Goal: Transaction & Acquisition: Purchase product/service

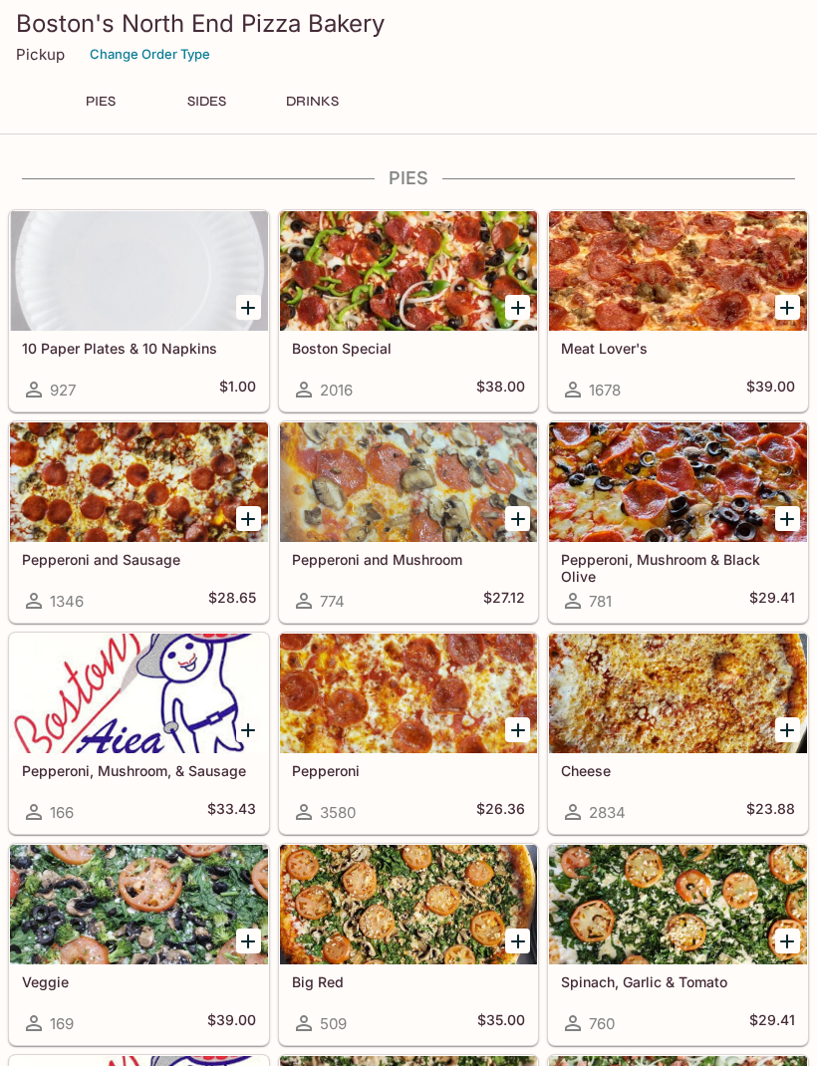
click at [514, 312] on icon "Add Boston Special" at bounding box center [518, 308] width 24 height 24
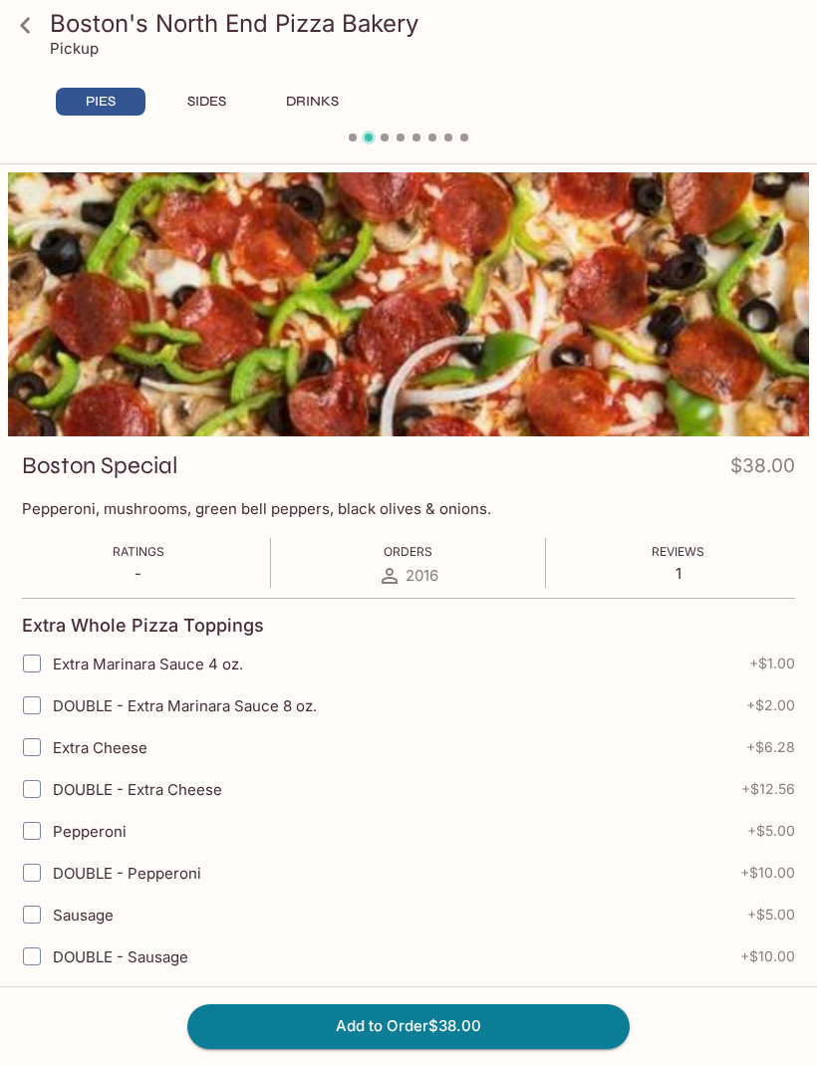
click at [543, 1038] on button "Add to Order $38.00" at bounding box center [408, 1026] width 442 height 44
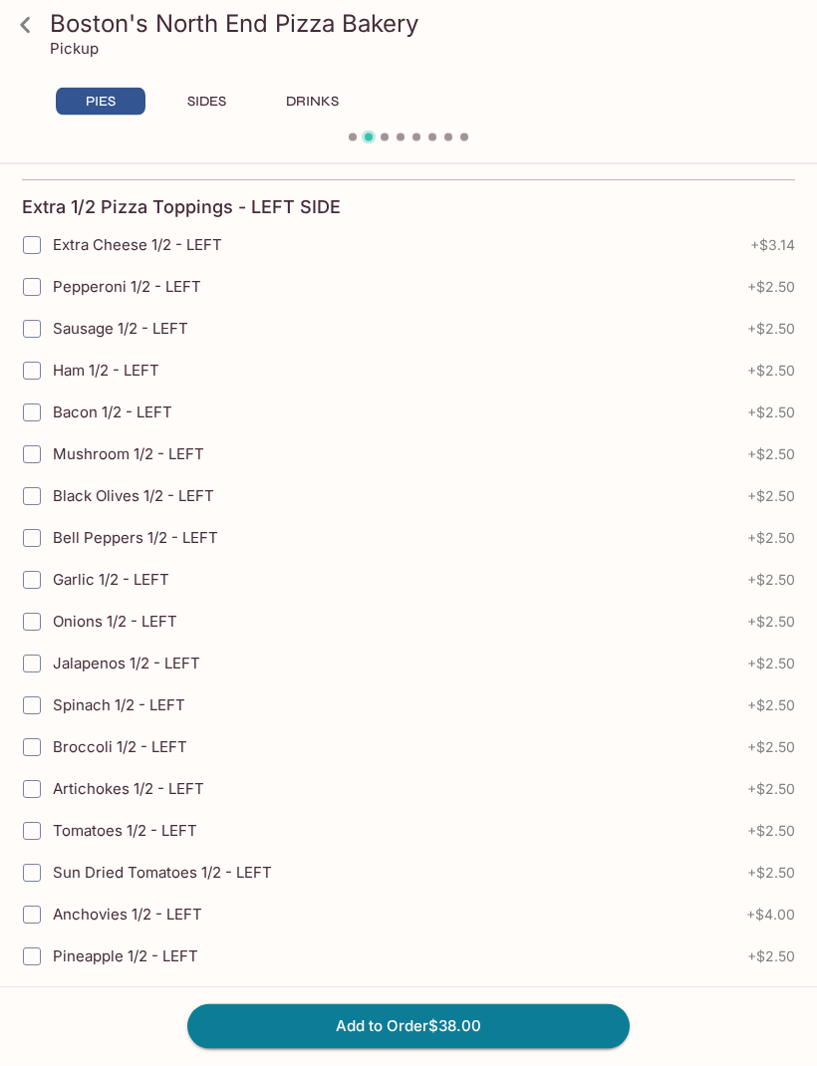
scroll to position [4223, 0]
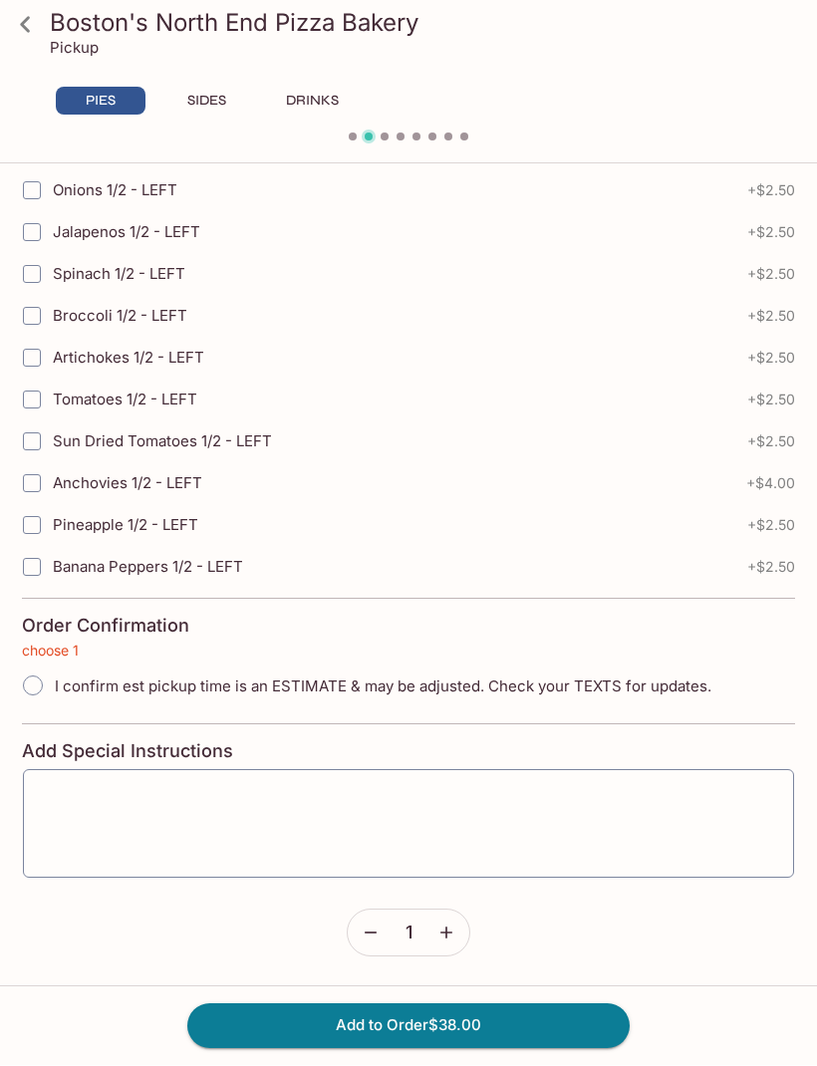
click at [264, 1024] on button "Add to Order $38.00" at bounding box center [408, 1026] width 442 height 44
click at [26, 687] on input "I confirm est pickup time is an ESTIMATE & may be adjusted. Check your TEXTS fo…" at bounding box center [33, 686] width 42 height 42
radio input "true"
click at [263, 1028] on button "Add to Order $38.00" at bounding box center [408, 1026] width 442 height 44
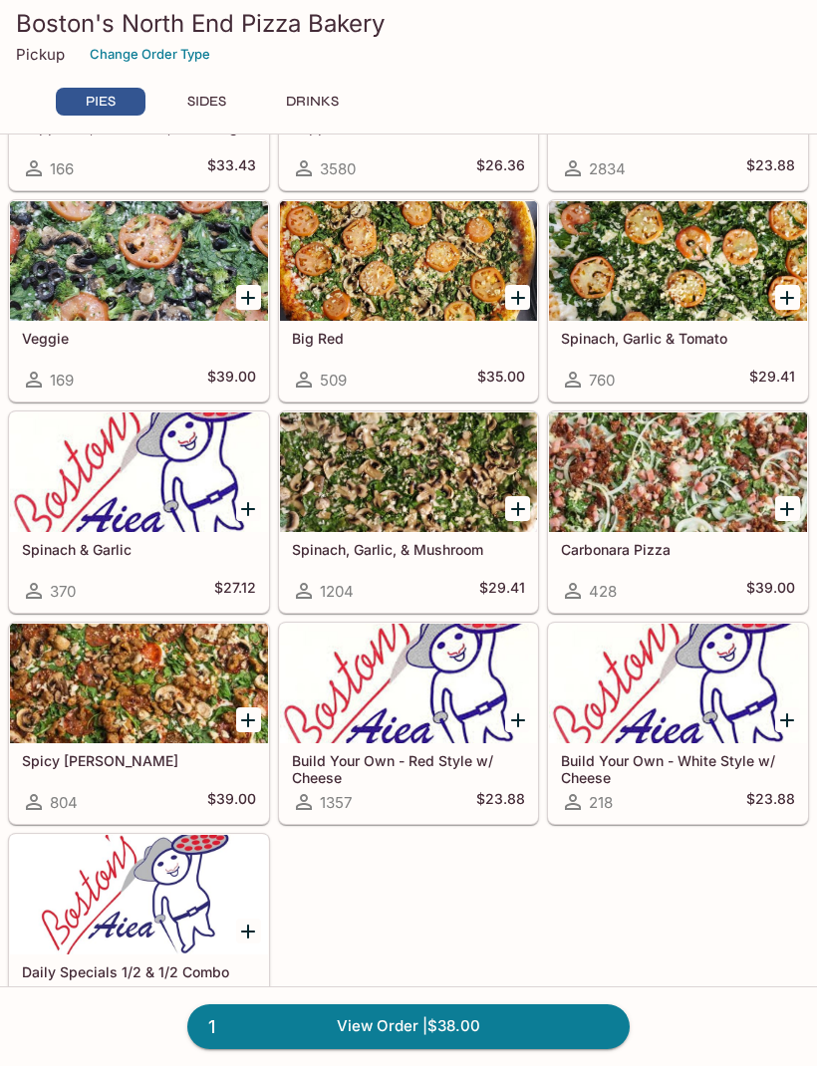
scroll to position [651, 0]
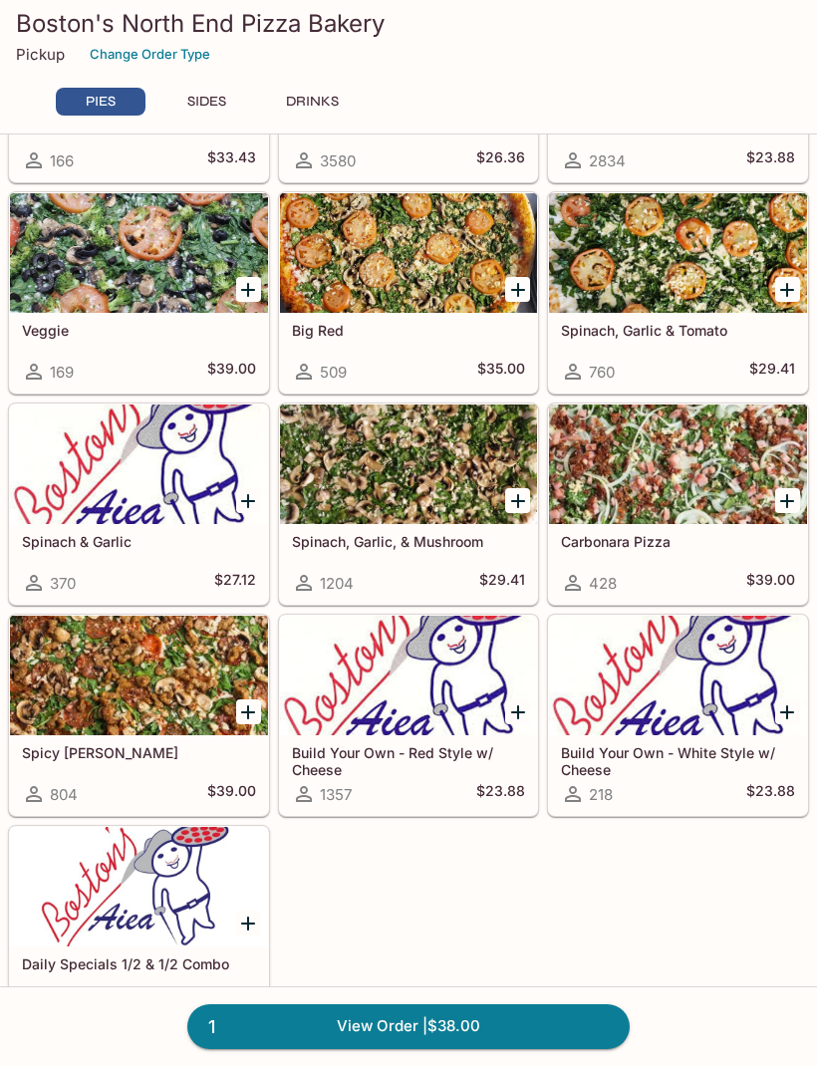
click at [438, 475] on div at bounding box center [409, 464] width 258 height 120
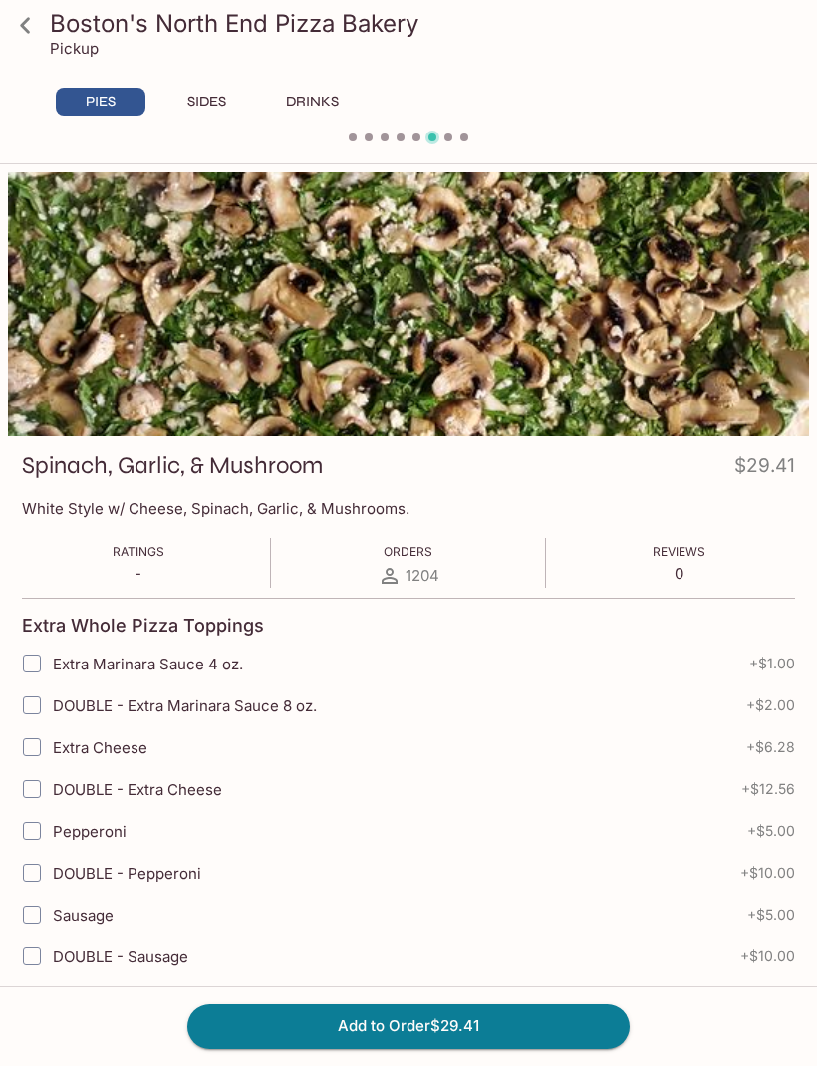
click at [34, 921] on input "Sausage" at bounding box center [32, 915] width 40 height 40
checkbox input "true"
click at [35, 23] on icon at bounding box center [25, 25] width 35 height 35
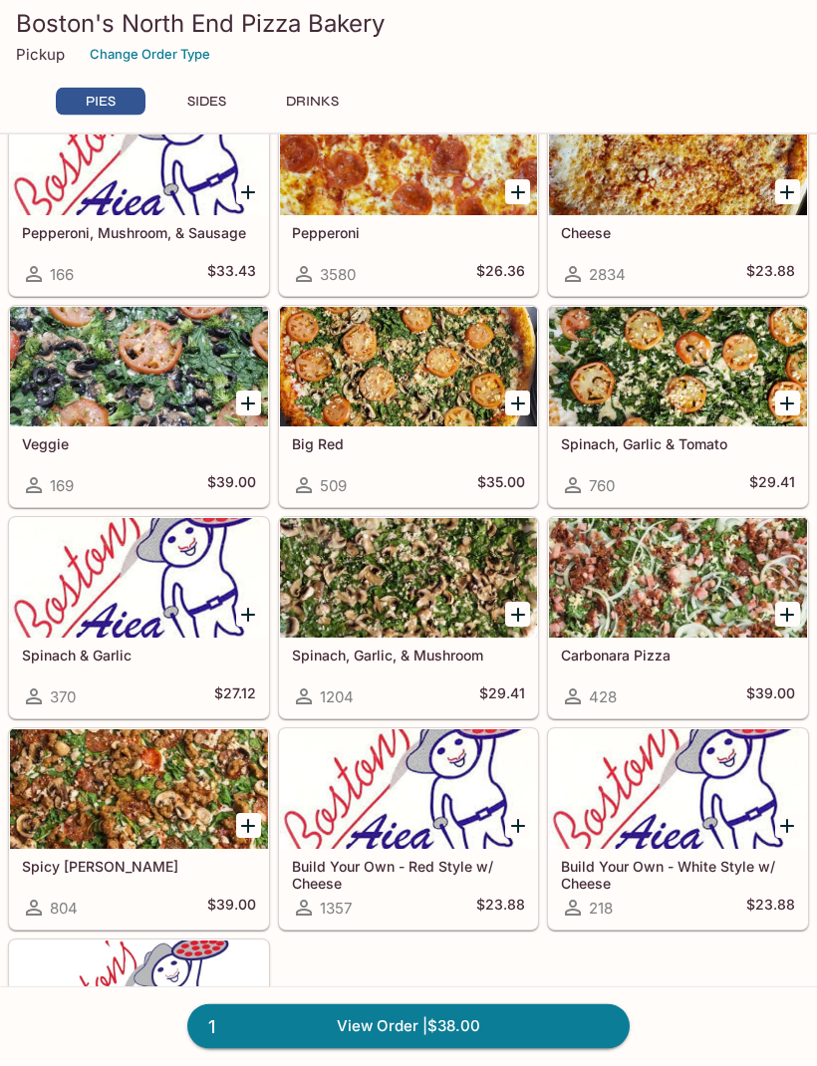
scroll to position [539, 0]
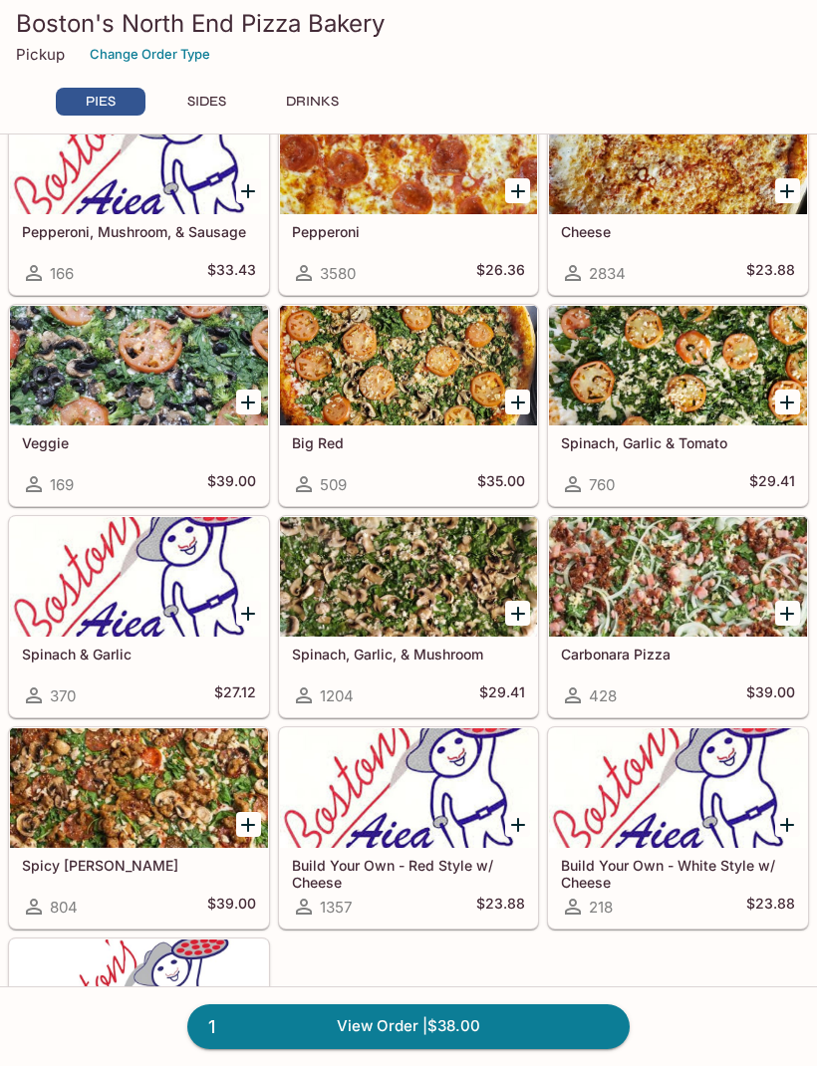
click at [714, 572] on div at bounding box center [678, 577] width 258 height 120
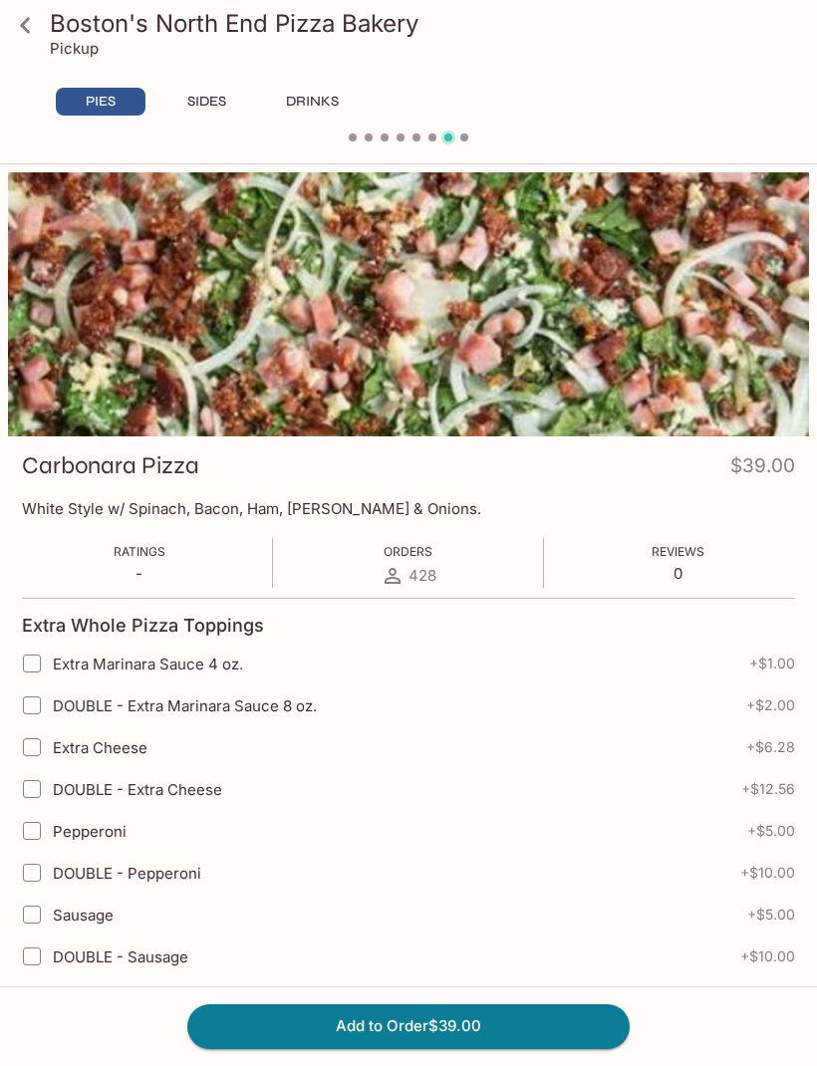
click at [47, 28] on link at bounding box center [25, 25] width 50 height 50
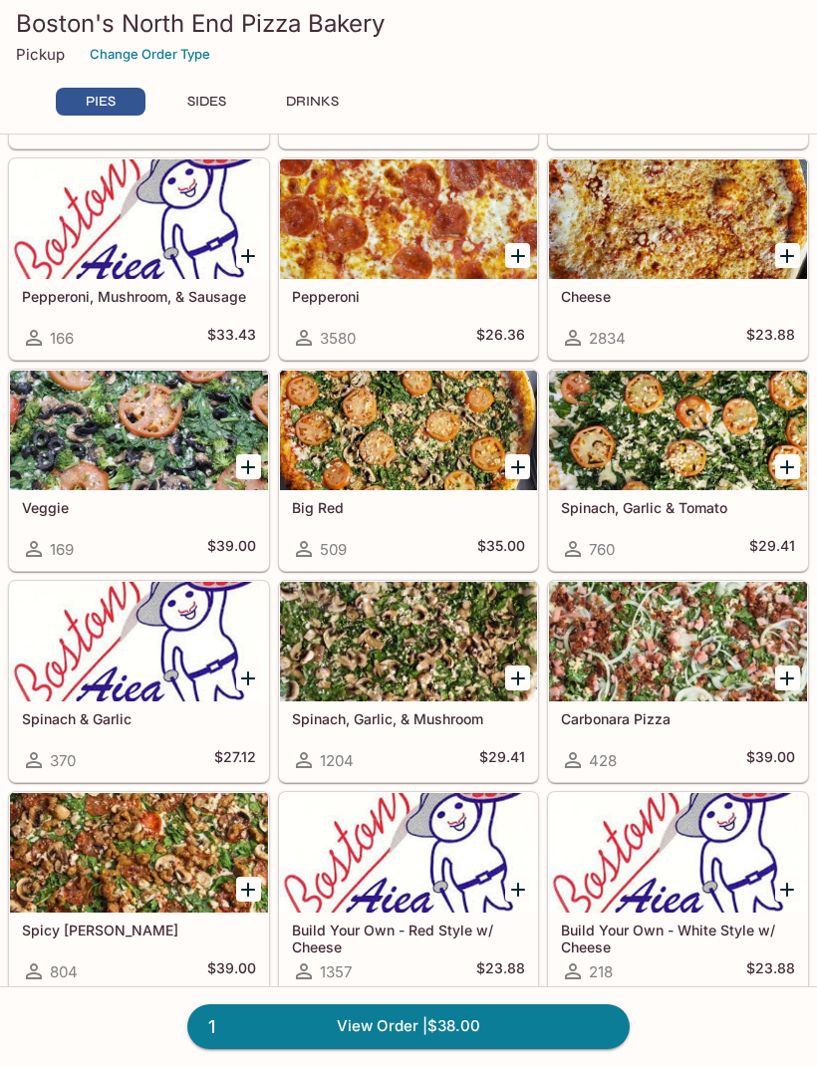
scroll to position [540, 0]
